Goal: Task Accomplishment & Management: Manage account settings

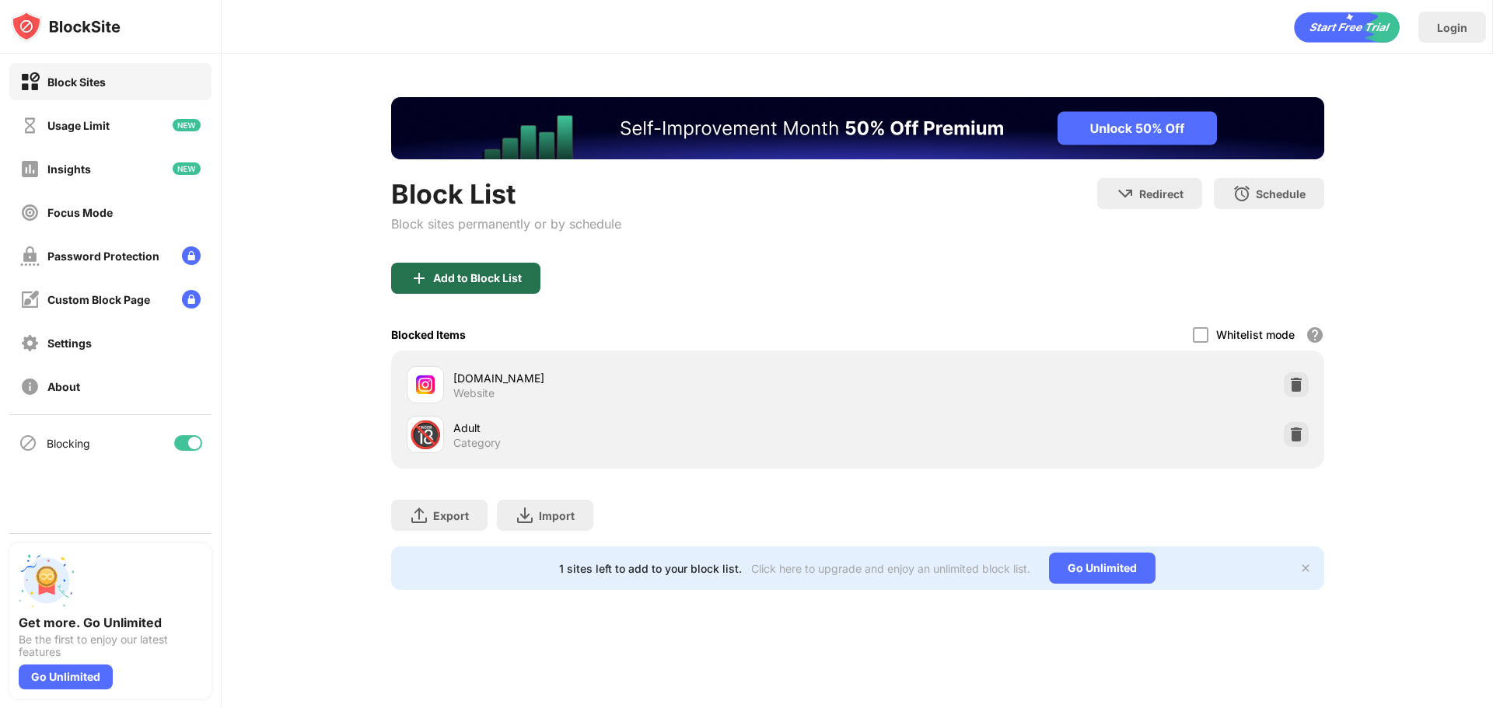
click at [455, 286] on div "Add to Block List" at bounding box center [465, 278] width 149 height 31
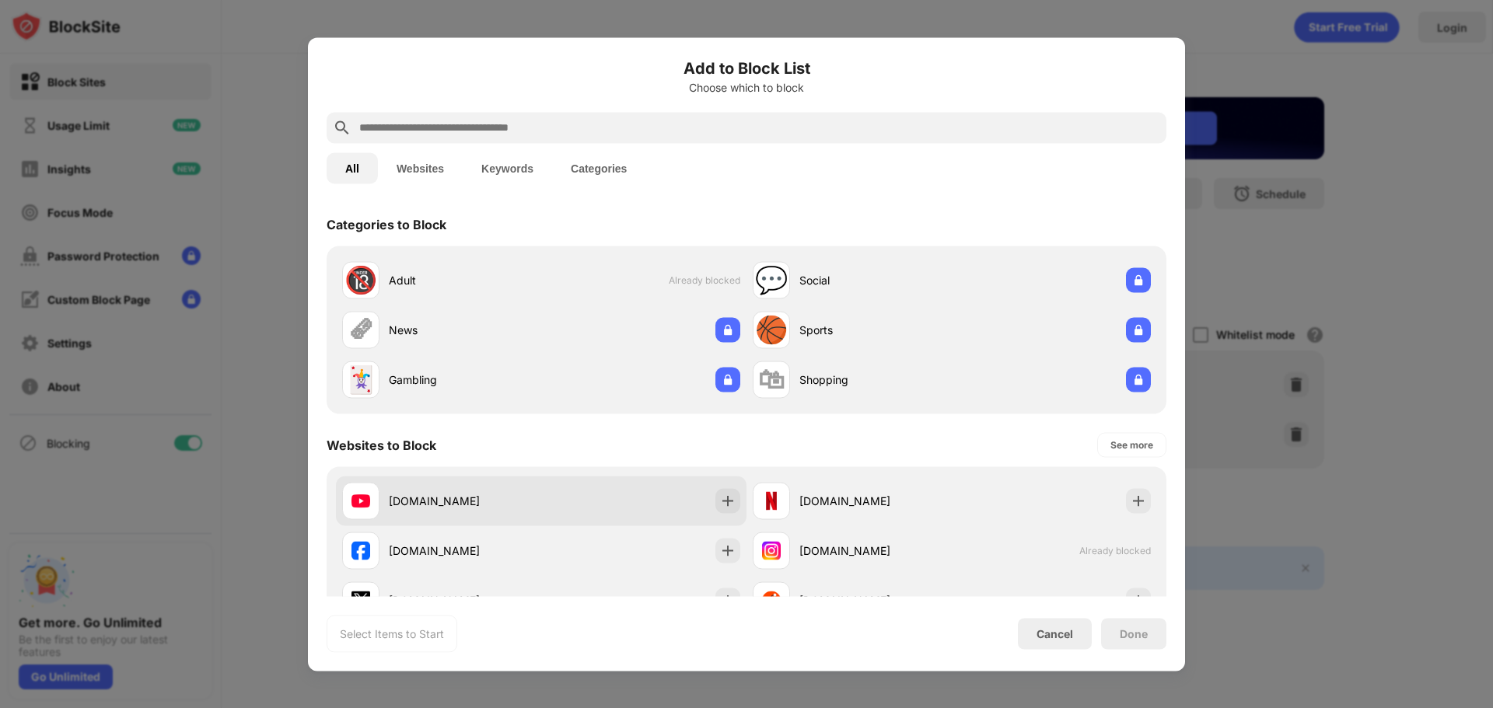
click at [722, 516] on div "[DOMAIN_NAME]" at bounding box center [541, 501] width 411 height 50
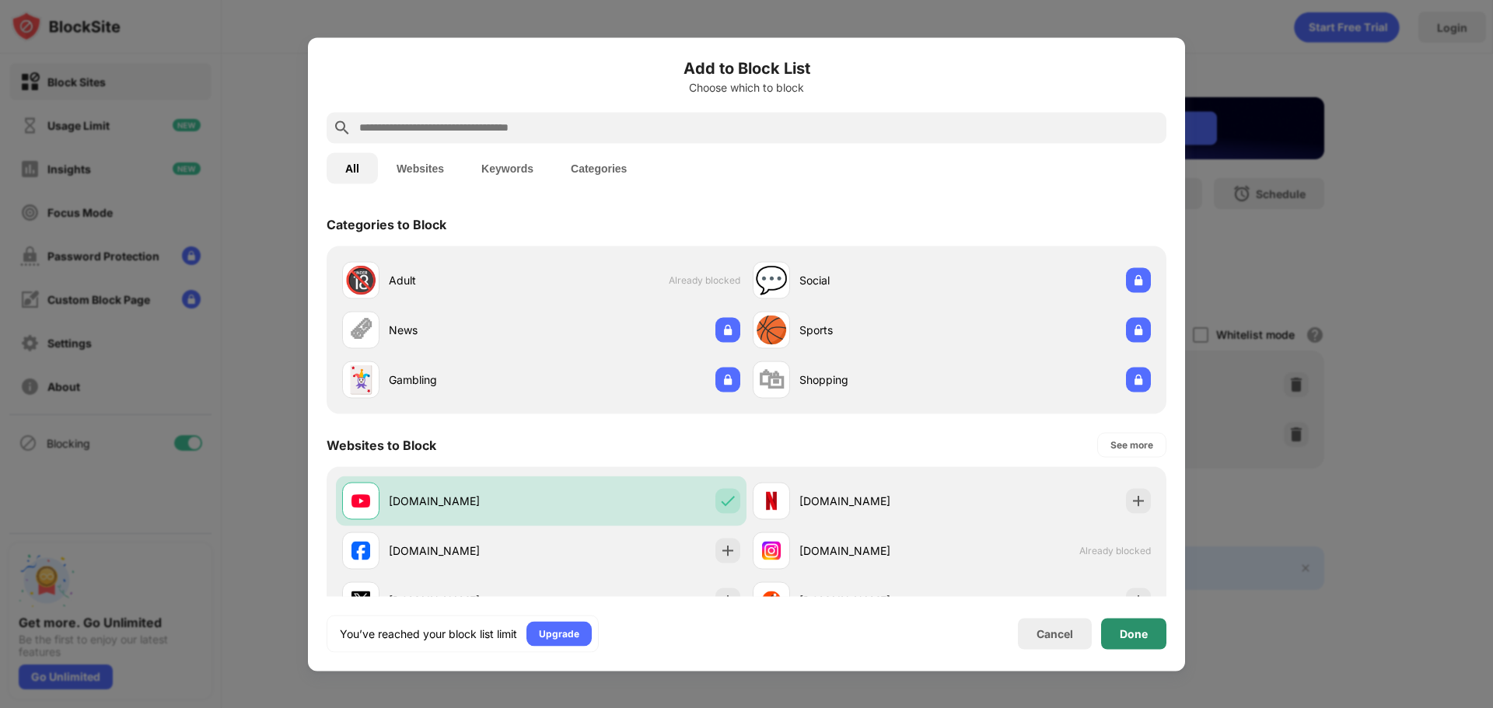
click at [1125, 642] on div "Done" at bounding box center [1133, 633] width 65 height 31
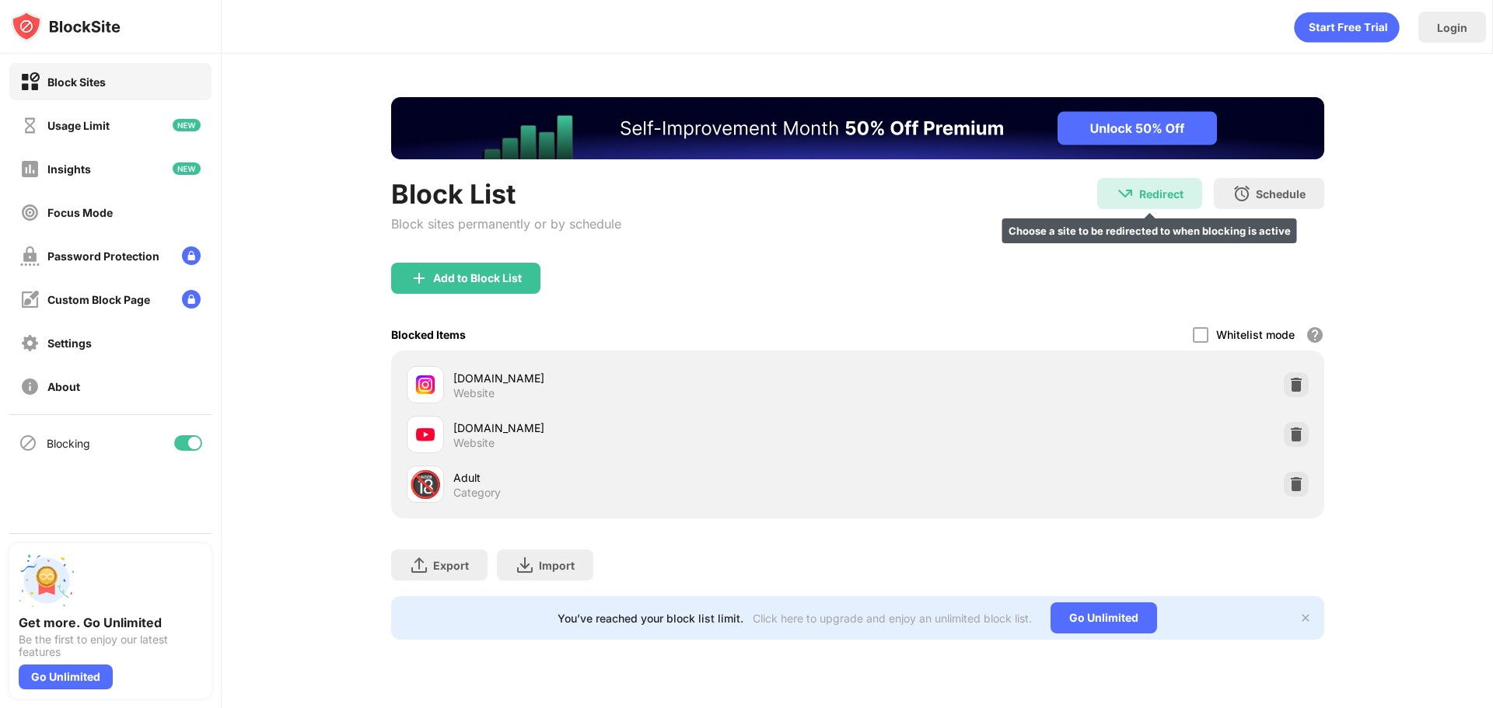
click at [1164, 190] on div "Redirect" at bounding box center [1161, 193] width 44 height 13
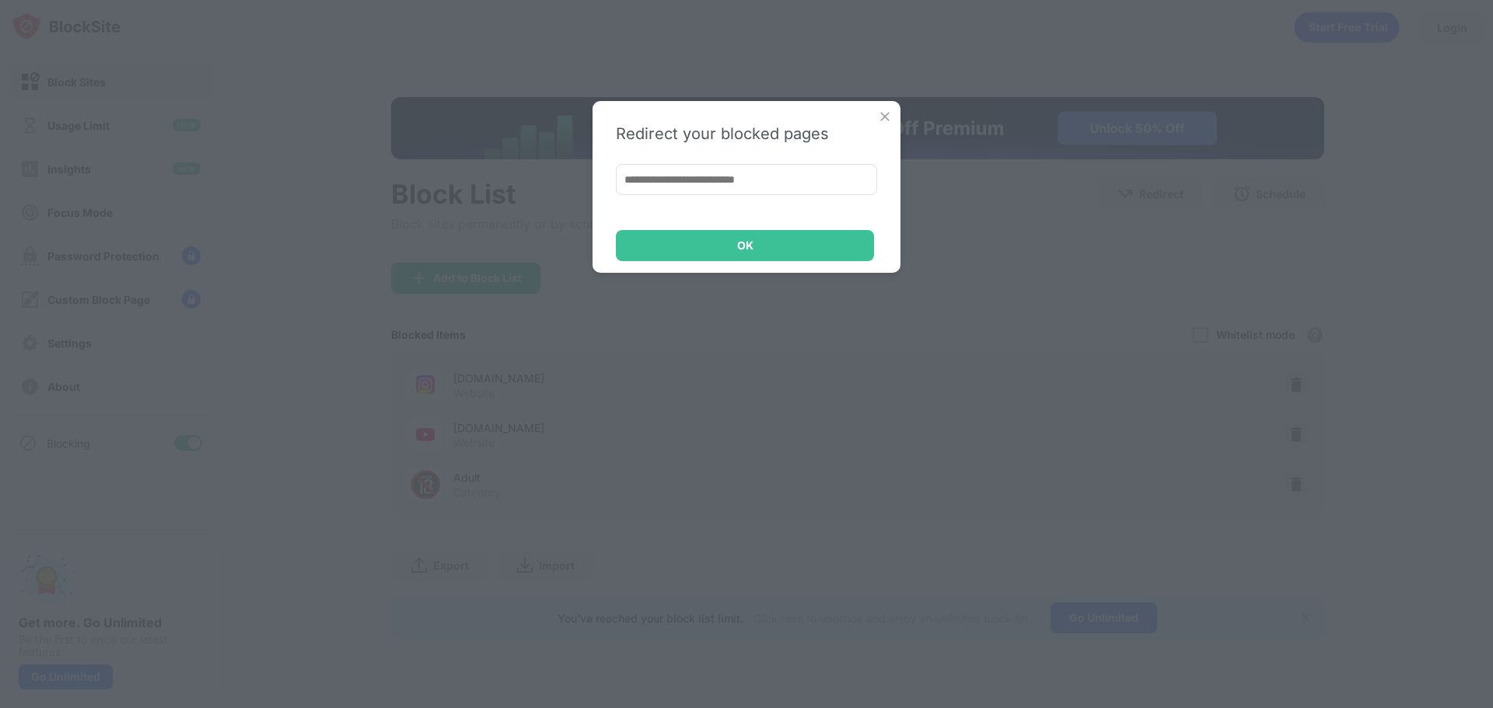
click at [887, 121] on img at bounding box center [885, 117] width 16 height 16
